Goal: Task Accomplishment & Management: Manage account settings

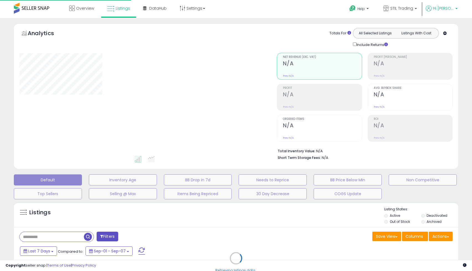
click at [441, 12] on p "Hi [PERSON_NAME]" at bounding box center [442, 9] width 32 height 7
type input "**********"
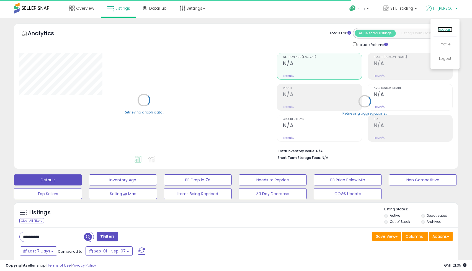
click at [447, 31] on link "Account" at bounding box center [445, 29] width 15 height 5
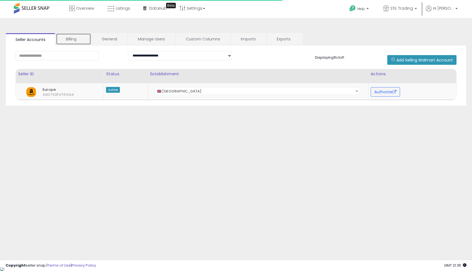
click at [75, 39] on link "Billing" at bounding box center [73, 39] width 35 height 12
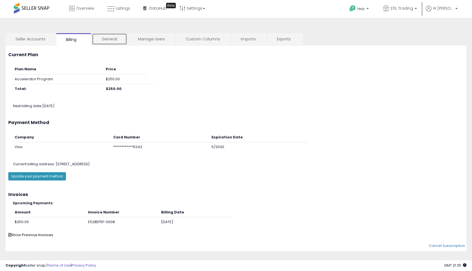
click at [110, 41] on link "General" at bounding box center [109, 39] width 35 height 12
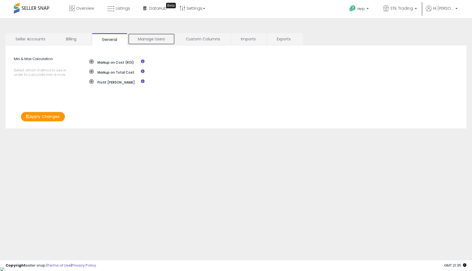
click at [151, 39] on link "Manage Users" at bounding box center [151, 39] width 47 height 12
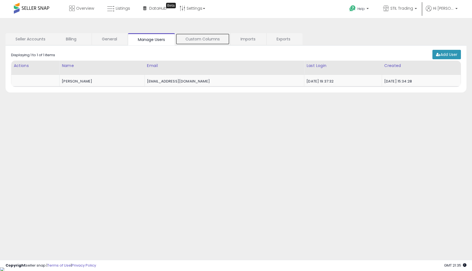
click at [199, 40] on link "Custom Columns" at bounding box center [203, 39] width 54 height 12
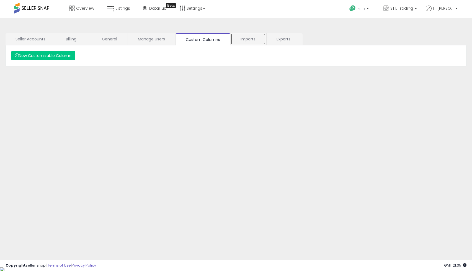
click at [251, 39] on link "Imports" at bounding box center [248, 39] width 35 height 12
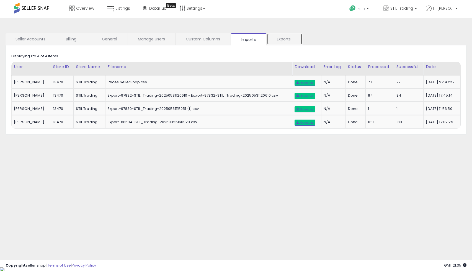
click at [286, 39] on link "Exports" at bounding box center [284, 39] width 35 height 12
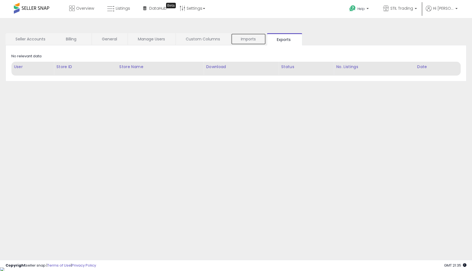
click at [248, 40] on link "Imports" at bounding box center [248, 39] width 35 height 12
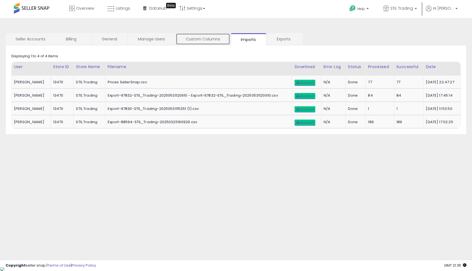
click at [209, 40] on link "Custom Columns" at bounding box center [203, 39] width 54 height 12
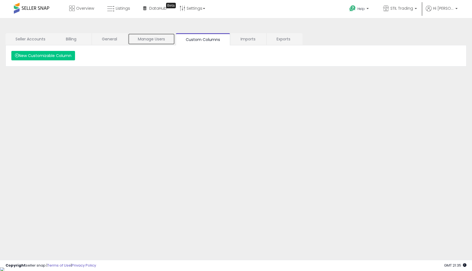
click at [159, 41] on link "Manage Users" at bounding box center [151, 39] width 47 height 12
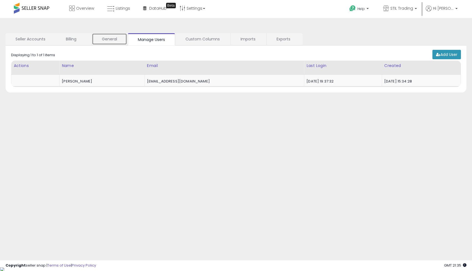
click at [117, 40] on link "General" at bounding box center [109, 39] width 35 height 12
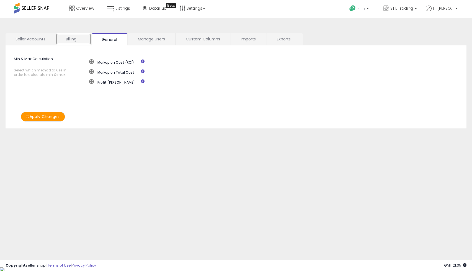
click at [66, 34] on link "Billing" at bounding box center [73, 39] width 35 height 12
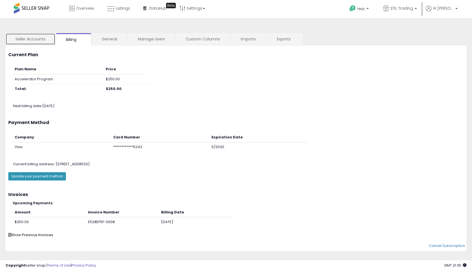
click at [38, 41] on link "Seller Accounts" at bounding box center [31, 39] width 50 height 12
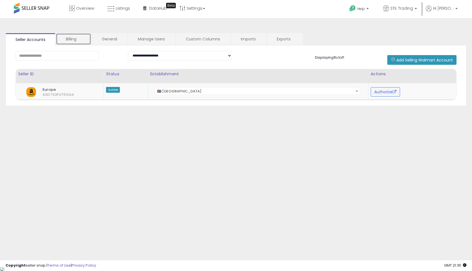
click at [66, 40] on link "Billing" at bounding box center [73, 39] width 35 height 12
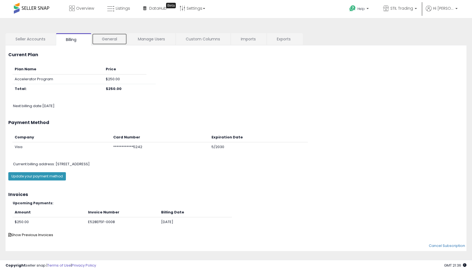
click at [107, 38] on link "General" at bounding box center [109, 39] width 35 height 12
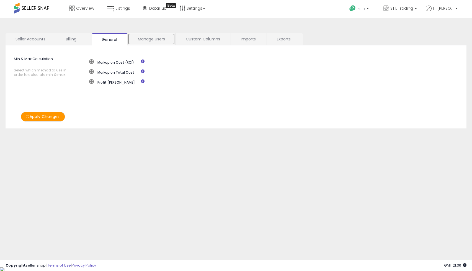
click at [163, 39] on link "Manage Users" at bounding box center [151, 39] width 47 height 12
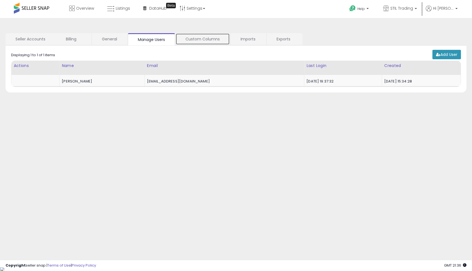
click at [206, 42] on link "Custom Columns" at bounding box center [203, 39] width 54 height 12
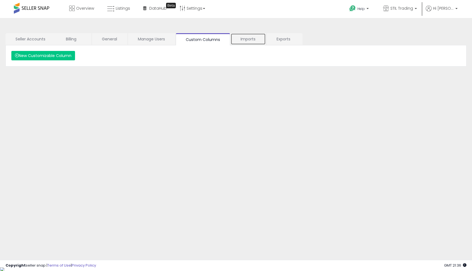
click at [251, 38] on link "Imports" at bounding box center [248, 39] width 35 height 12
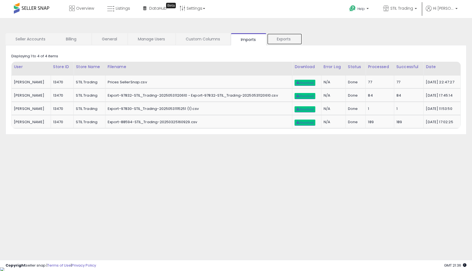
click at [282, 36] on link "Exports" at bounding box center [284, 39] width 35 height 12
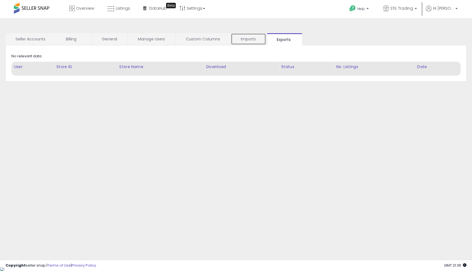
click at [249, 37] on link "Imports" at bounding box center [248, 39] width 35 height 12
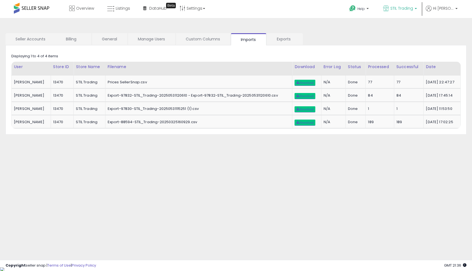
click at [408, 3] on link "STIL Trading" at bounding box center [400, 9] width 42 height 18
click at [84, 10] on span "Overview" at bounding box center [85, 9] width 18 height 6
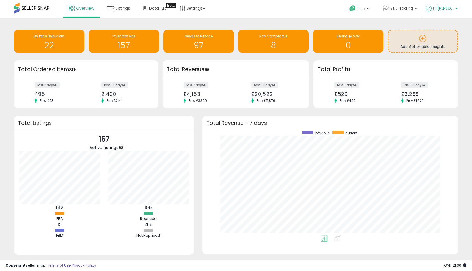
click at [444, 12] on link "Hi [PERSON_NAME]" at bounding box center [442, 12] width 32 height 12
click at [445, 32] on li "Account" at bounding box center [445, 30] width 23 height 14
click at [446, 29] on link "Account" at bounding box center [445, 29] width 15 height 5
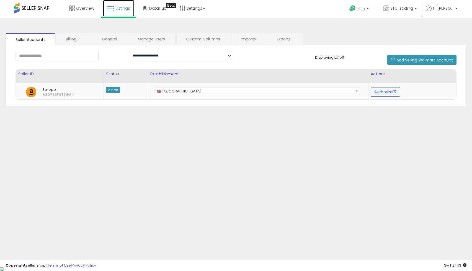
click at [122, 7] on span "Listings" at bounding box center [123, 9] width 14 height 6
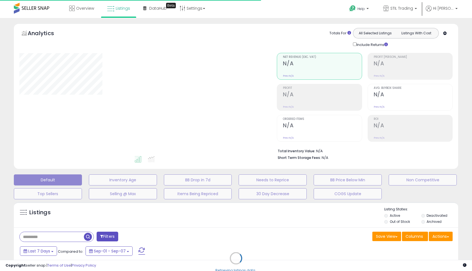
type input "**********"
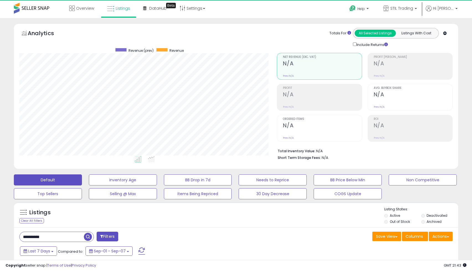
scroll to position [114, 257]
